Goal: Transaction & Acquisition: Download file/media

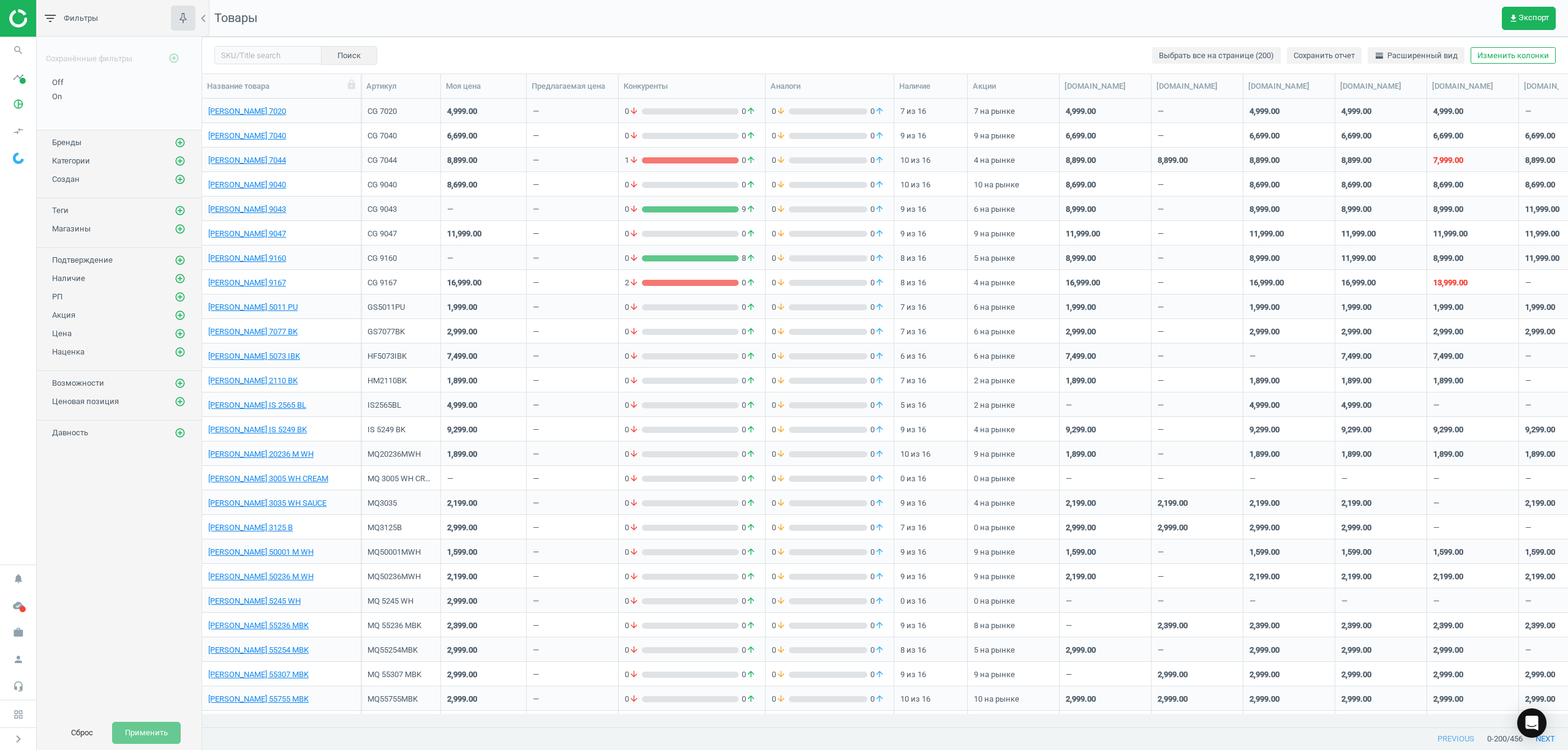
scroll to position [603, 1353]
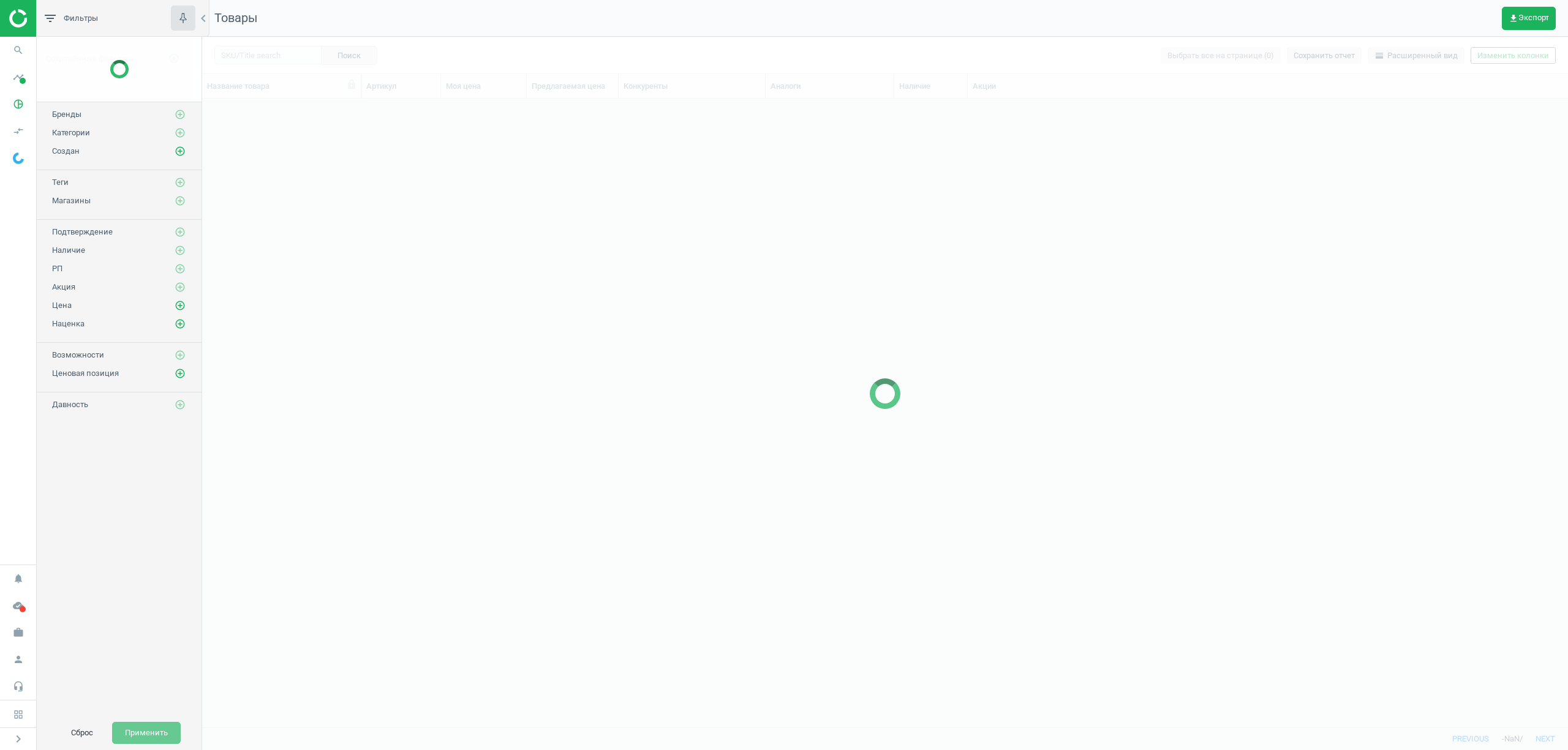
scroll to position [603, 1353]
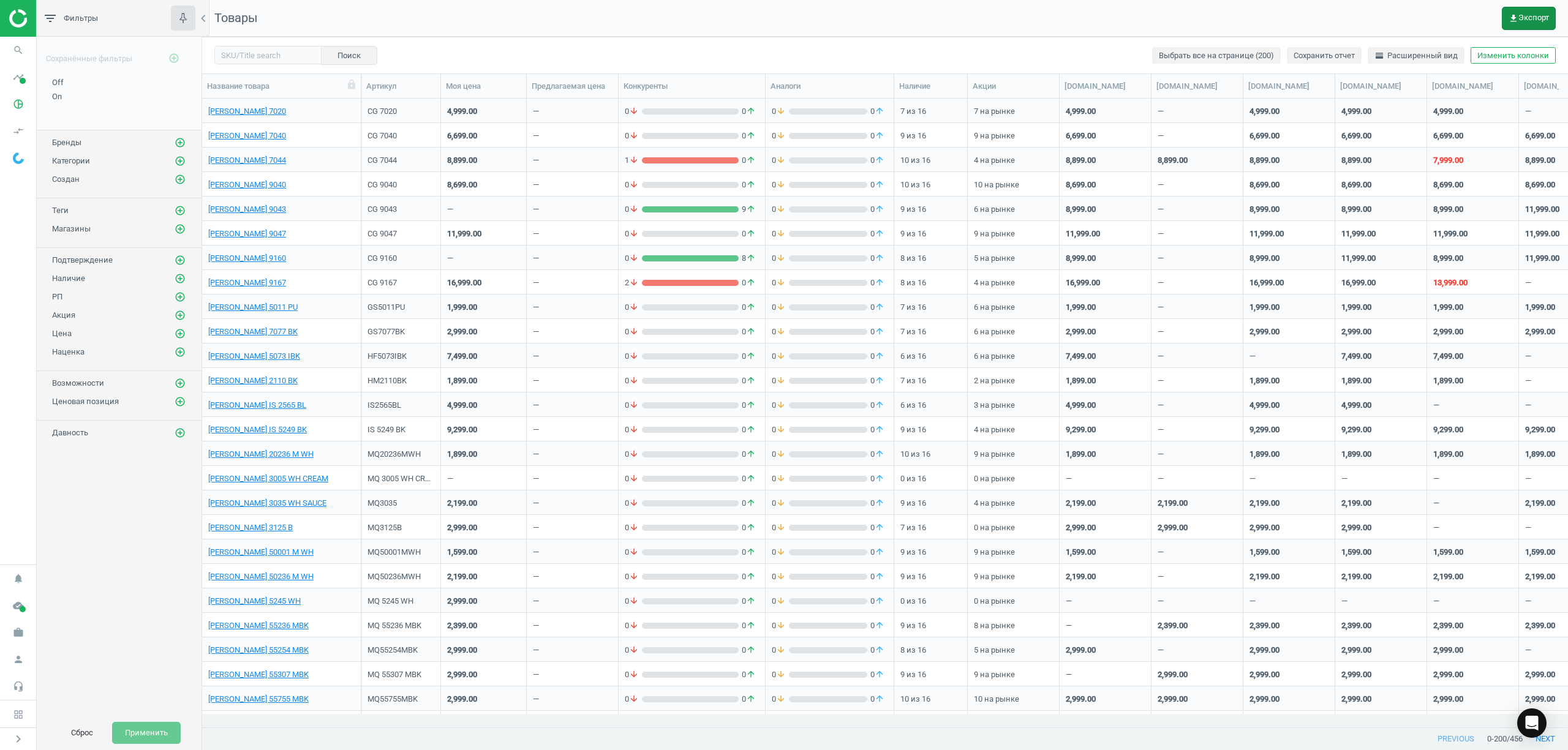
click at [1522, 14] on span "get_app Экспорт" at bounding box center [1529, 19] width 41 height 10
click at [1434, 95] on button "insert_drive_file Отчет (Excel)" at bounding box center [1448, 94] width 213 height 23
